Goal: Transaction & Acquisition: Purchase product/service

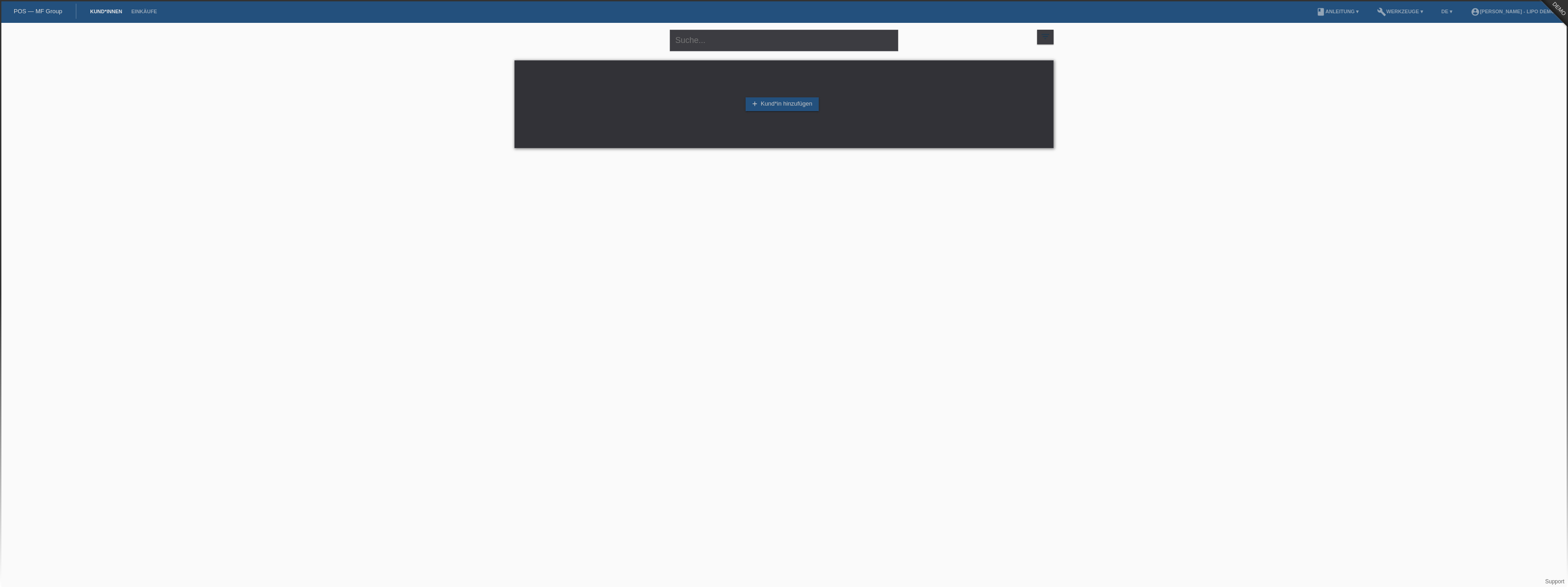
click at [139, 8] on li "Einkäufe" at bounding box center [144, 12] width 35 height 23
click at [137, 10] on link "Einkäufe" at bounding box center [144, 11] width 35 height 5
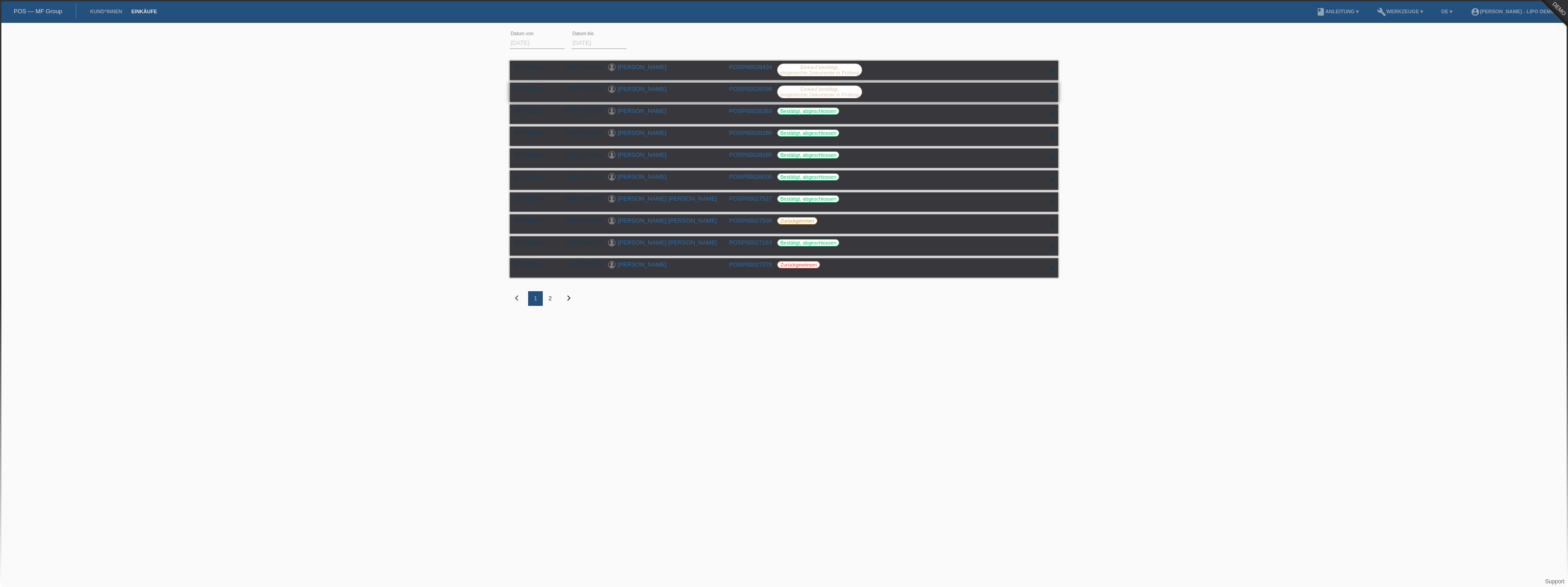
click at [629, 90] on link "Enes Hamiti" at bounding box center [642, 88] width 49 height 7
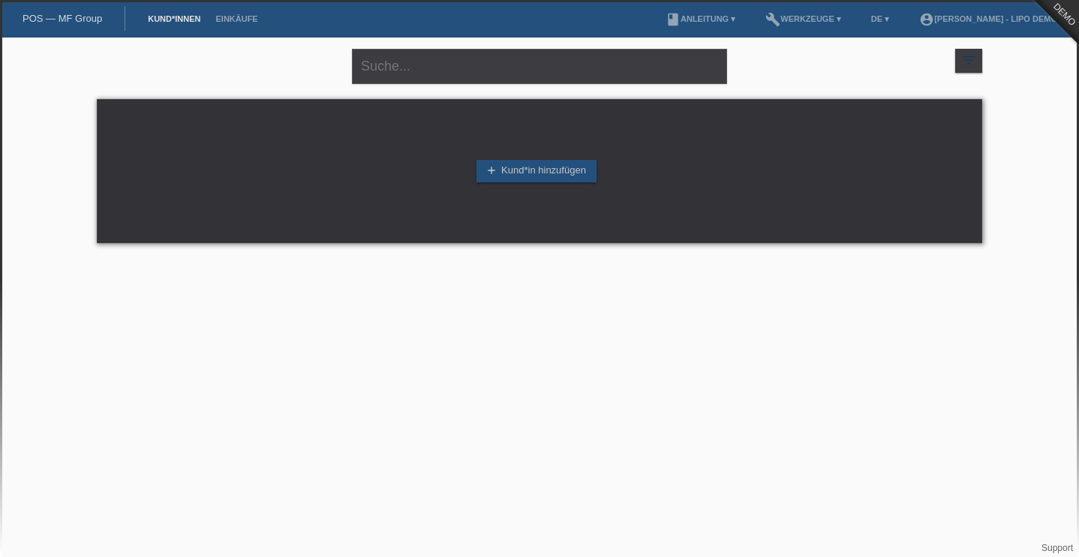
click at [332, 258] on html "POS — MF Group Kund*innen Einkäufe menu account_circle Frank Giger - LIPO Demo …" at bounding box center [539, 129] width 1079 height 258
click at [961, 15] on link "account_circle Frank Giger - LIPO Demo ▾" at bounding box center [992, 18] width 160 height 9
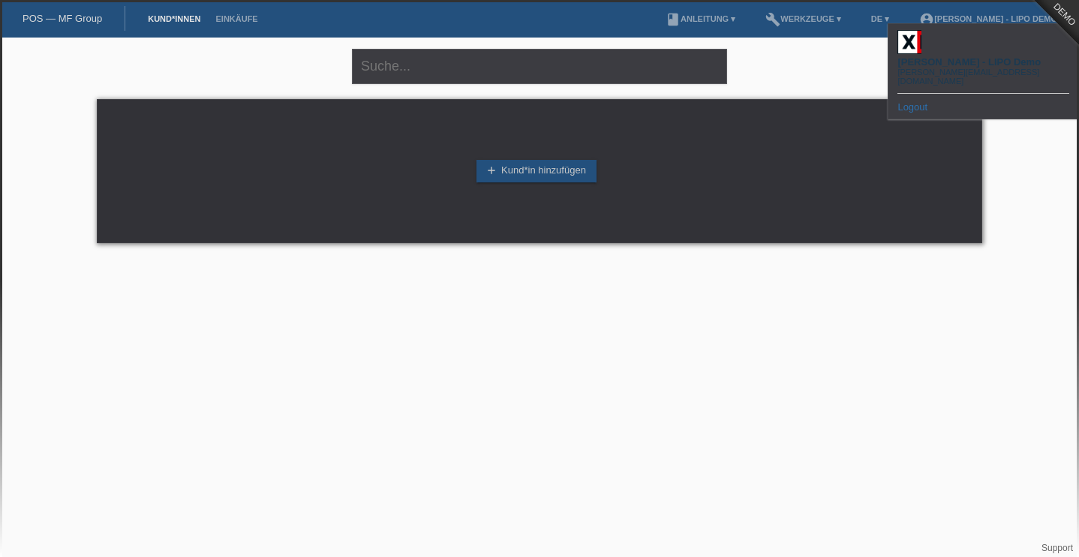
click at [913, 101] on link "Logout" at bounding box center [913, 106] width 30 height 11
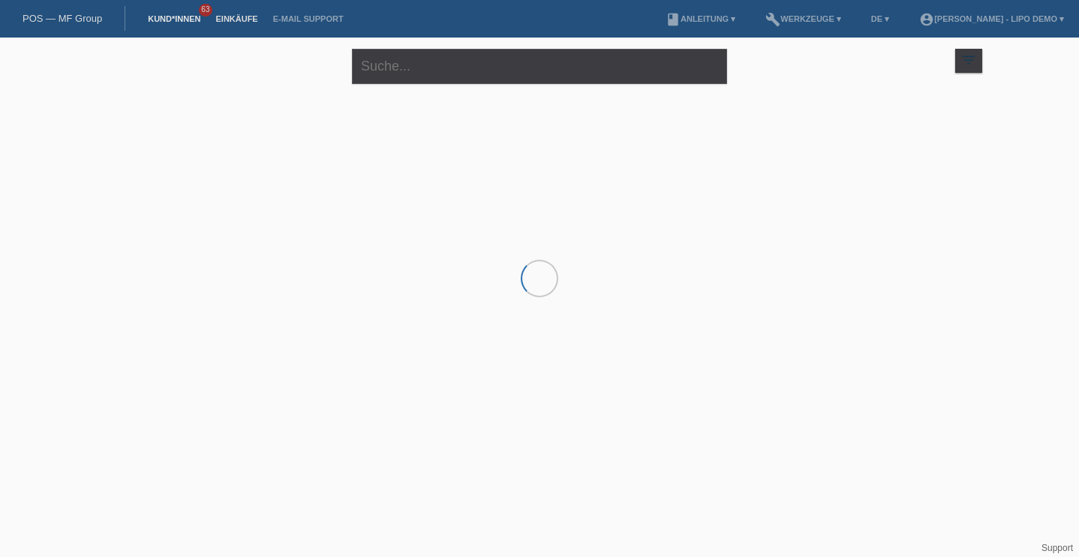
click at [242, 18] on link "Einkäufe" at bounding box center [236, 18] width 57 height 9
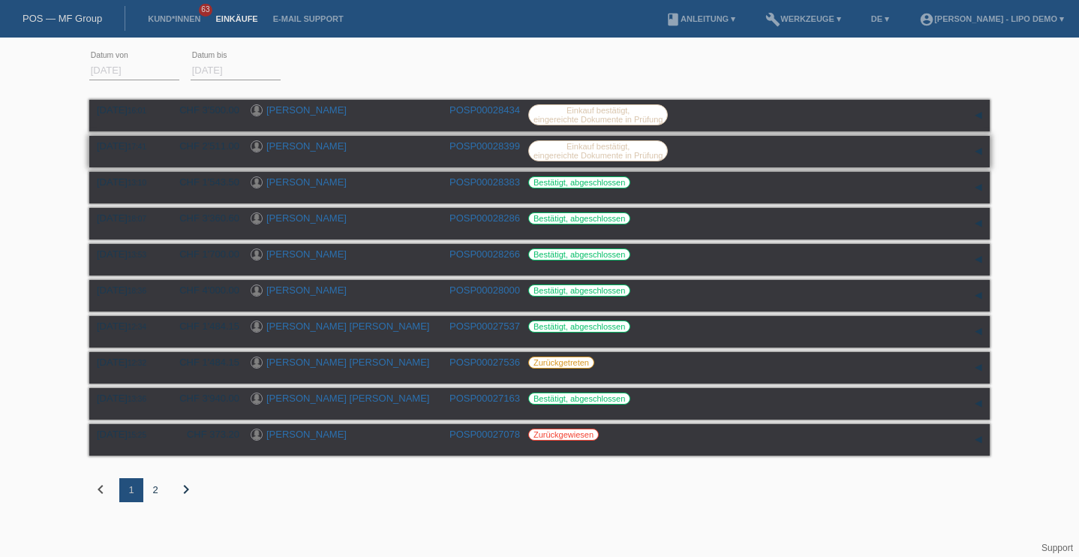
click at [290, 149] on link "Enes Hamiti" at bounding box center [306, 145] width 80 height 11
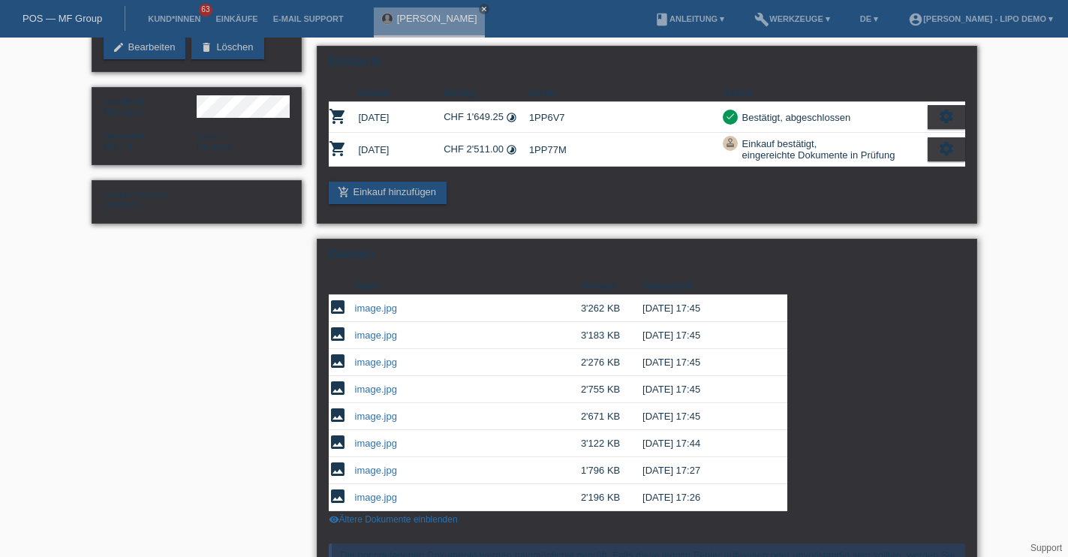
scroll to position [150, 0]
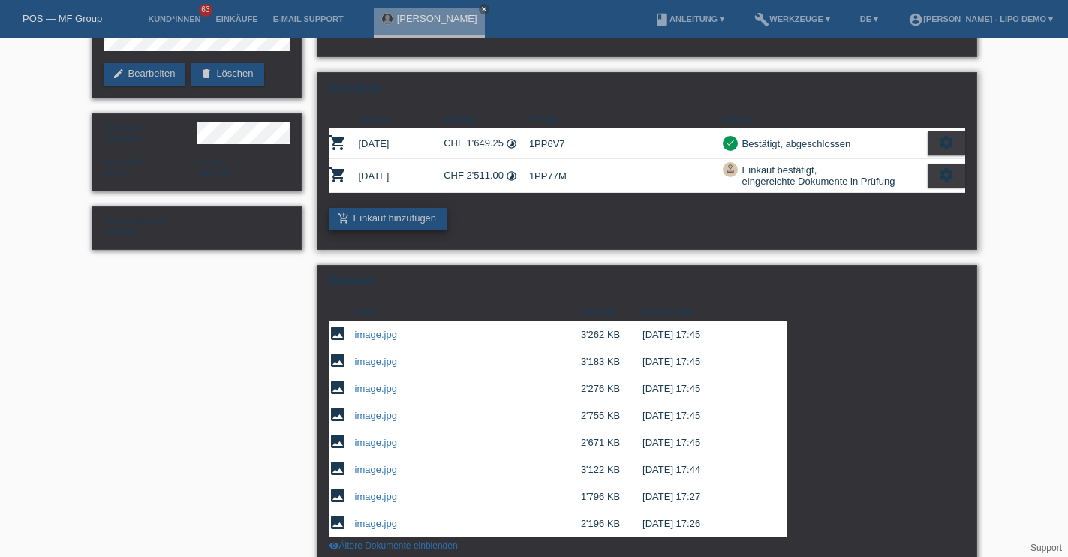
click at [423, 212] on link "add_shopping_cart Einkauf hinzufügen" at bounding box center [388, 219] width 119 height 23
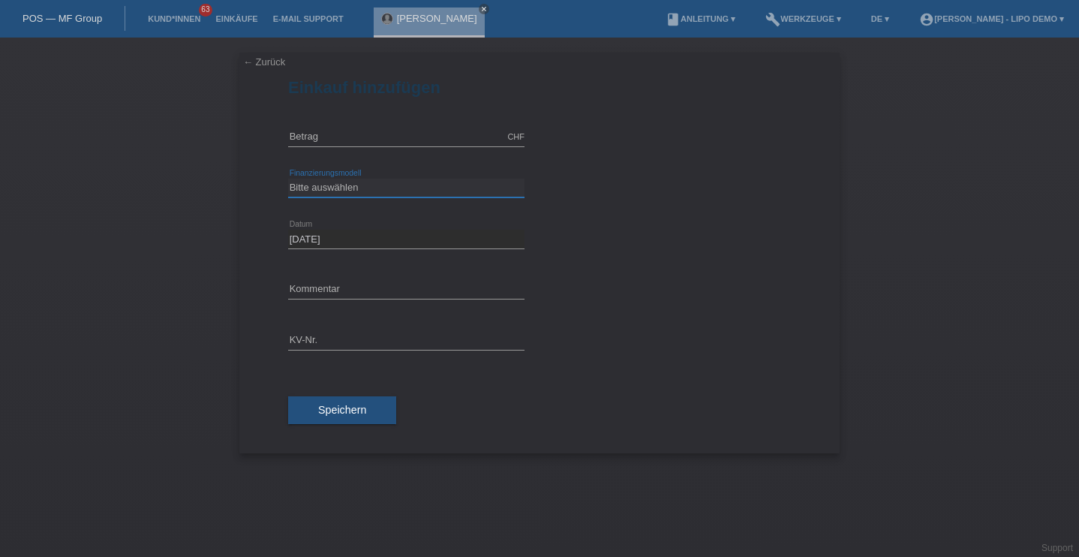
click at [340, 186] on select "Bitte auswählen Kauf auf Rechnung mit Teilzahlungsoption Fixe Raten - Zinsübern…" at bounding box center [406, 188] width 236 height 18
click at [341, 186] on select "Bitte auswählen Kauf auf Rechnung mit Teilzahlungsoption Fixe Raten - Zinsübern…" at bounding box center [406, 188] width 236 height 18
click at [452, 178] on div "Bitte auswählen Kauf auf Rechnung mit Teilzahlungsoption Fixe Raten - Zinsübern…" at bounding box center [406, 188] width 236 height 51
click at [448, 185] on select "Bitte auswählen Kauf auf Rechnung mit Teilzahlungsoption Fixe Raten - Zinsübern…" at bounding box center [406, 188] width 236 height 18
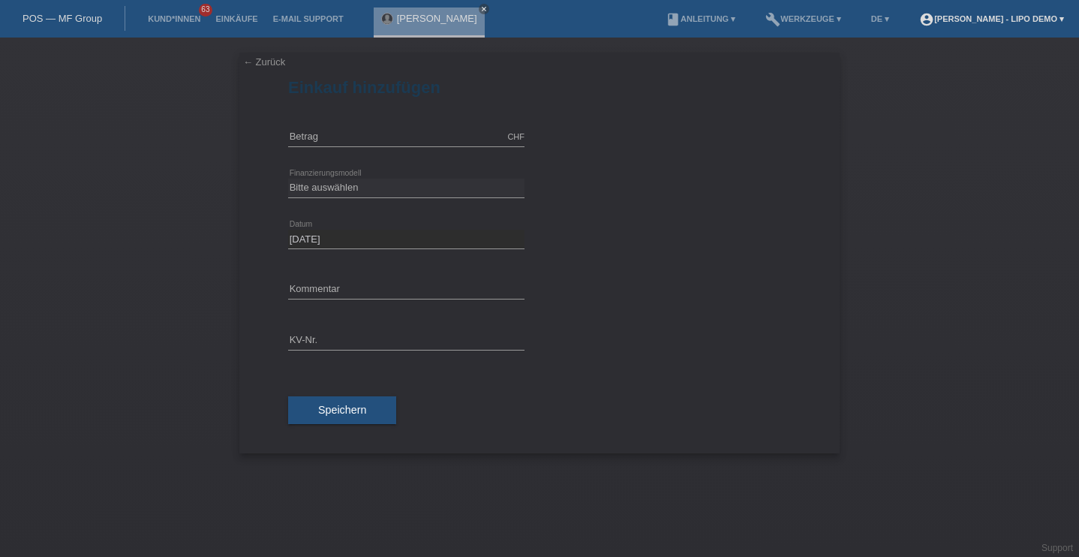
click at [951, 21] on link "account_circle [PERSON_NAME] - LIPO Demo ▾" at bounding box center [992, 18] width 160 height 9
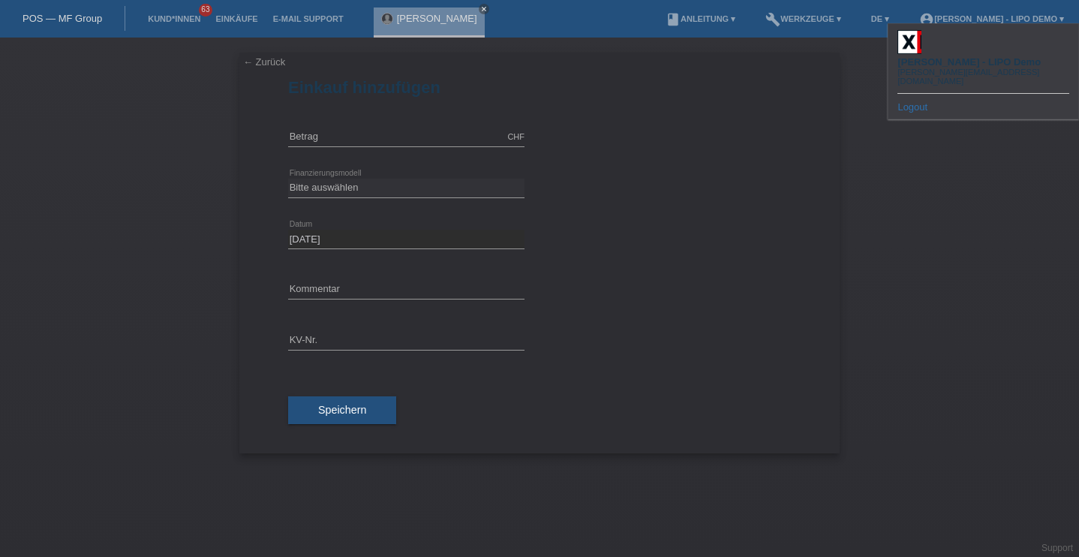
click at [921, 101] on link "Logout" at bounding box center [913, 106] width 30 height 11
